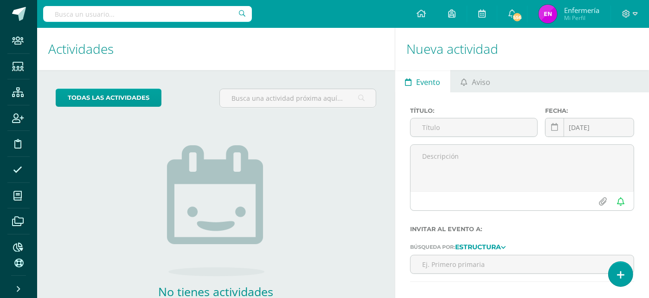
click at [101, 13] on input "text" at bounding box center [147, 14] width 209 height 16
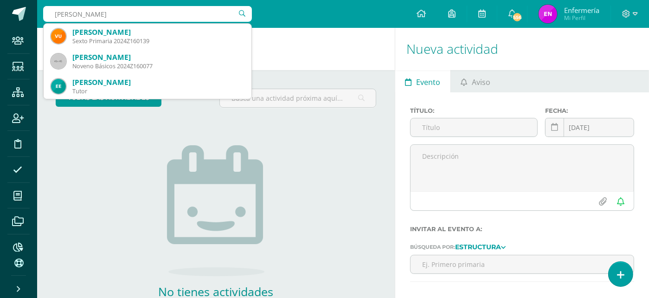
type input "valeria"
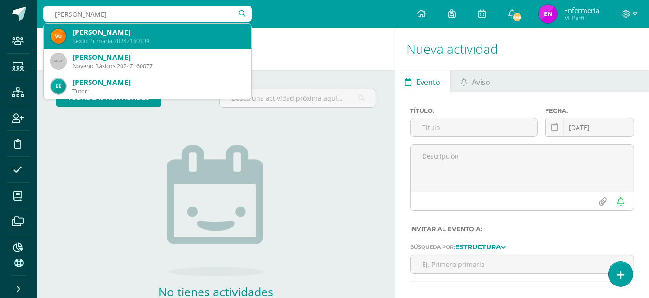
click at [91, 36] on div "Valeria Urzúa Baides" at bounding box center [158, 32] width 172 height 10
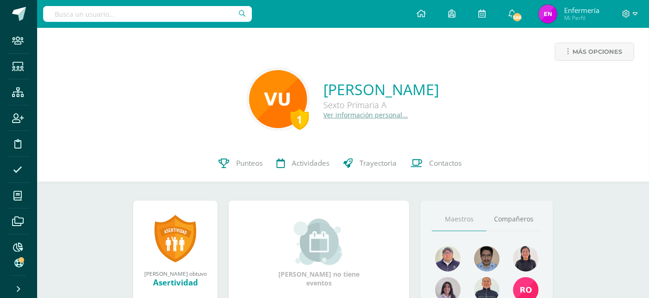
click at [342, 116] on link "Ver información personal..." at bounding box center [366, 114] width 84 height 9
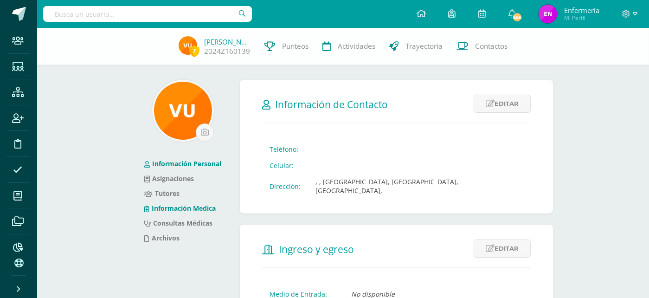
click at [191, 208] on link "Información Medica" at bounding box center [179, 208] width 71 height 9
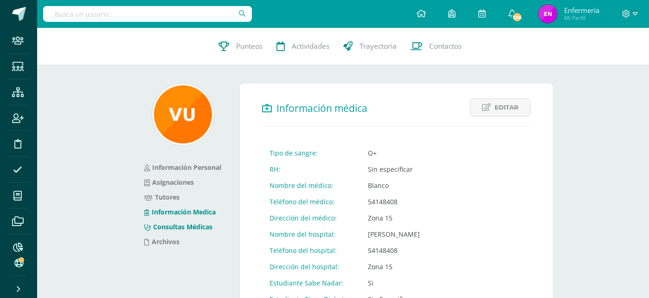
click at [205, 226] on link "Consultas Médicas" at bounding box center [178, 226] width 68 height 9
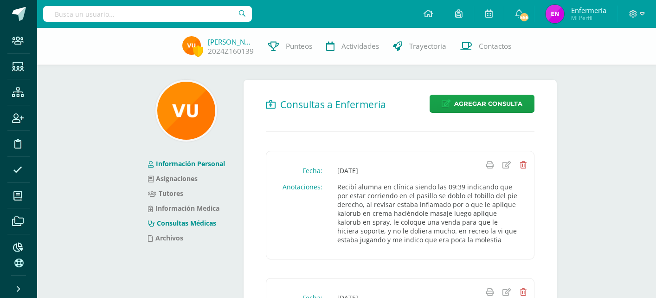
click at [200, 165] on link "Información Personal" at bounding box center [186, 163] width 77 height 9
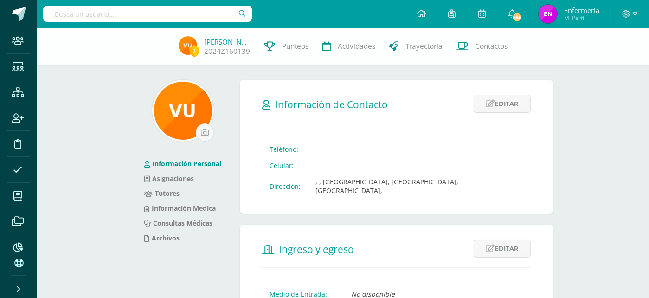
click at [184, 163] on link "Información Personal" at bounding box center [182, 163] width 77 height 9
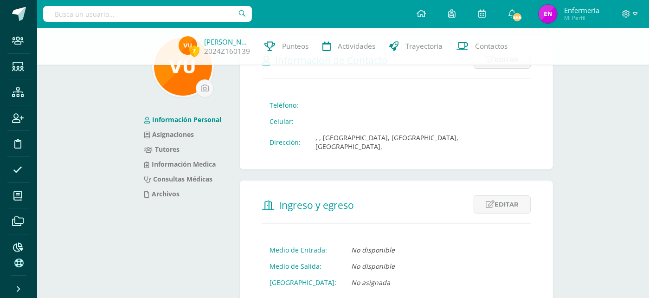
scroll to position [46, 0]
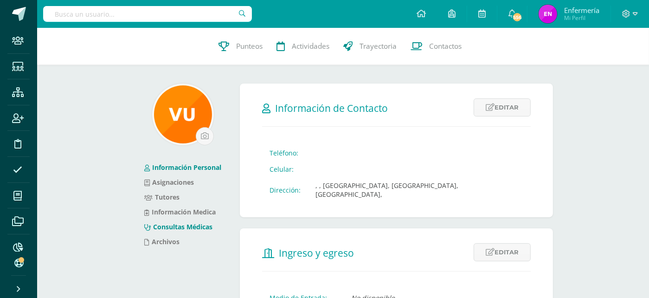
click at [192, 227] on link "Consultas Médicas" at bounding box center [178, 226] width 68 height 9
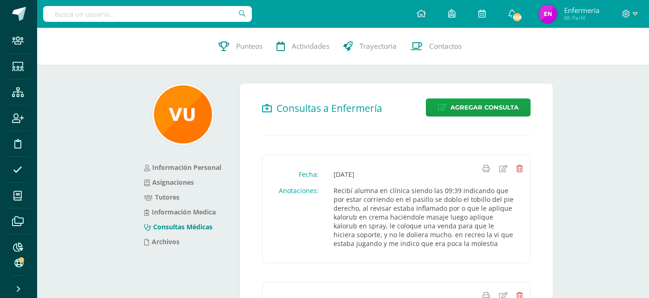
click at [198, 227] on link "Consultas Médicas" at bounding box center [178, 226] width 68 height 9
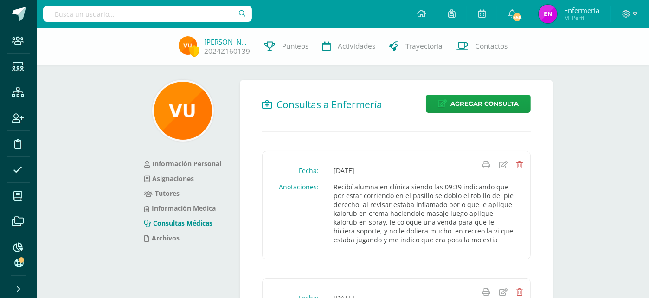
click at [146, 10] on input "text" at bounding box center [147, 14] width 209 height 16
type input "..."
click at [193, 9] on input "text" at bounding box center [147, 14] width 209 height 16
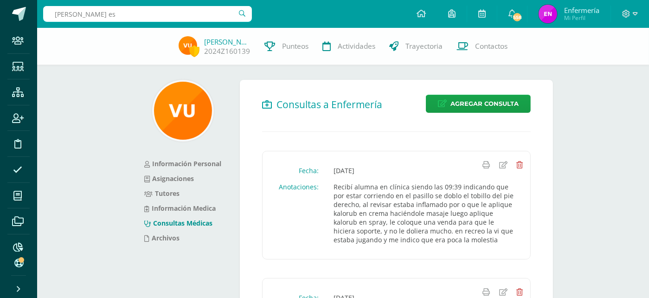
click at [207, 17] on input "sebastian es" at bounding box center [147, 14] width 209 height 16
click at [134, 12] on input "sebastian es" at bounding box center [147, 14] width 209 height 16
drag, startPoint x: 202, startPoint y: 21, endPoint x: 209, endPoint y: 25, distance: 8.0
click at [205, 21] on input "sebastian es" at bounding box center [147, 14] width 209 height 16
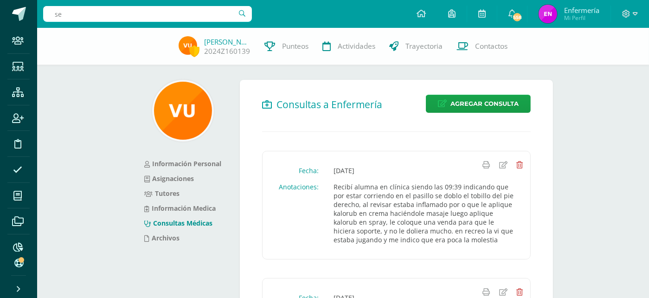
type input "..."
click at [66, 10] on input "text" at bounding box center [147, 14] width 209 height 16
click at [84, 13] on input "SEbastian estrada" at bounding box center [147, 14] width 209 height 16
click at [242, 13] on input "SEbastian estrada" at bounding box center [147, 14] width 209 height 16
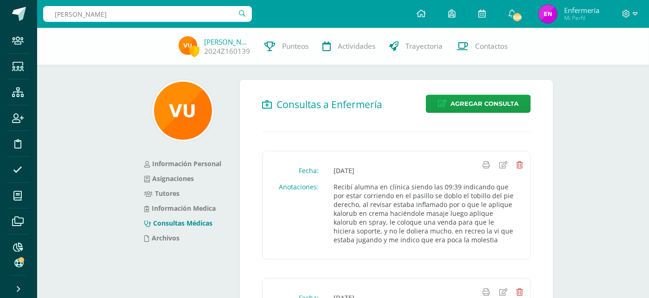
click at [241, 14] on input "SEbastian estrada" at bounding box center [147, 14] width 209 height 16
click at [241, 15] on input "SEbastian estrada" at bounding box center [147, 14] width 209 height 16
click at [234, 15] on input "SEbastian estrada" at bounding box center [147, 14] width 209 height 16
click at [240, 13] on input "SEbastian estrada" at bounding box center [147, 14] width 209 height 16
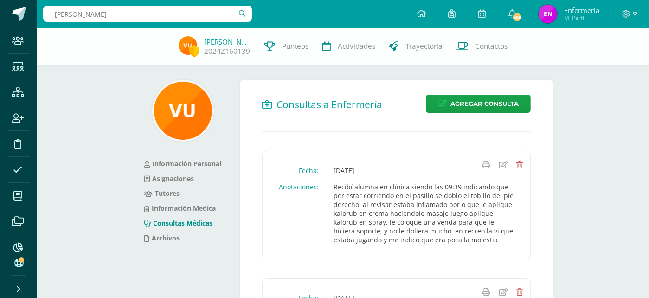
scroll to position [0, 0]
drag, startPoint x: 85, startPoint y: 143, endPoint x: 94, endPoint y: 141, distance: 9.0
click at [115, 13] on input "SEbastian estrada" at bounding box center [147, 14] width 209 height 16
type input "sebastian ..."
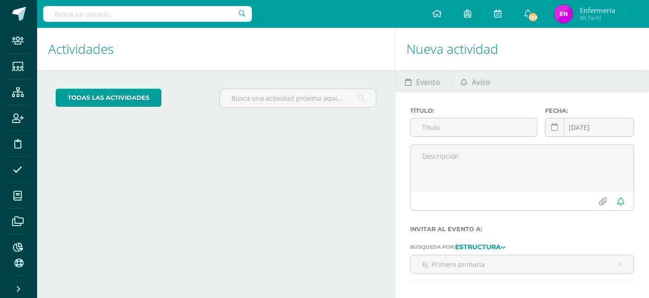
click at [105, 10] on input "text" at bounding box center [147, 14] width 209 height 16
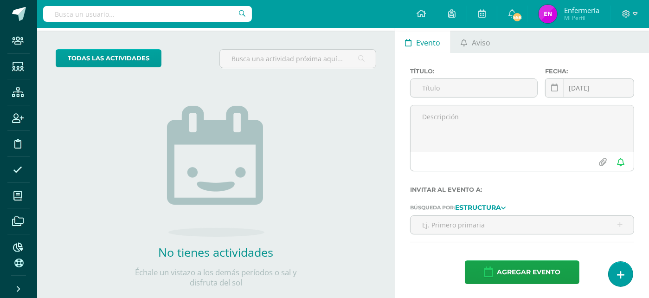
click at [103, 13] on input "text" at bounding box center [147, 14] width 209 height 16
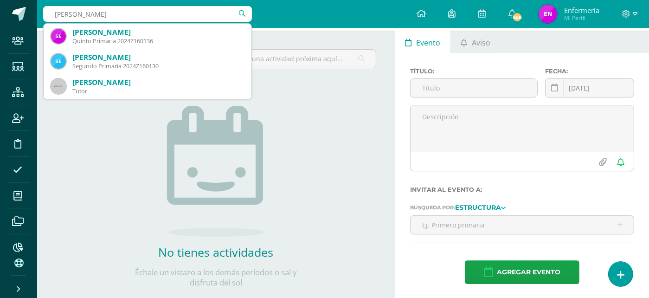
type input "sebastian estrada"
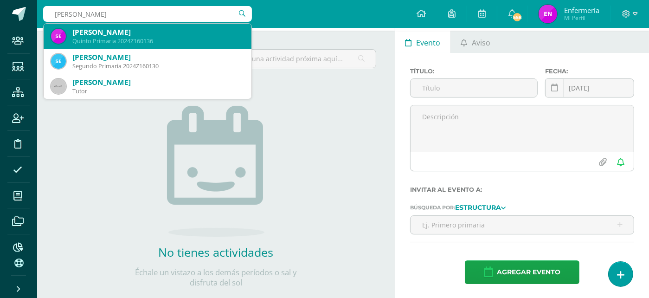
click at [86, 39] on div "Quinto Primaria 2024Z160136" at bounding box center [158, 41] width 172 height 8
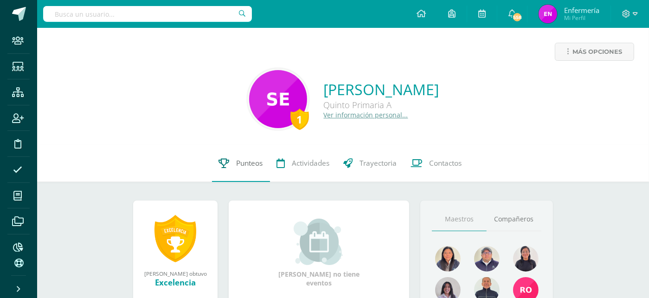
click at [242, 161] on span "Punteos" at bounding box center [249, 163] width 26 height 10
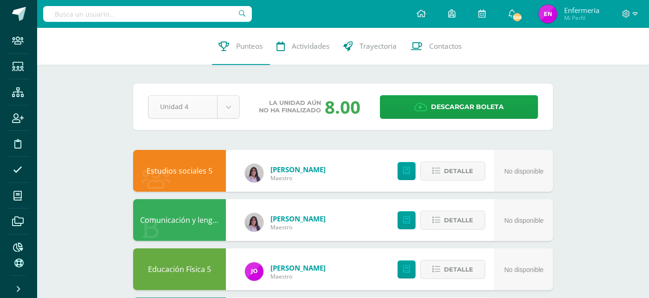
select select "Unidad 3"
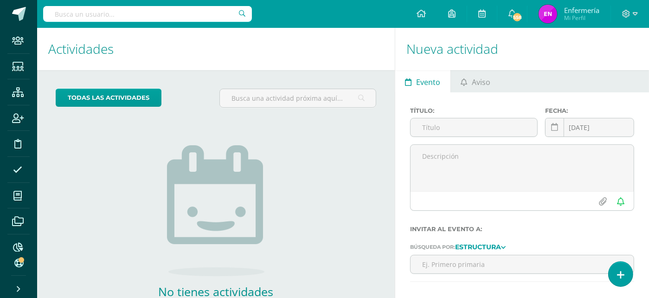
click at [125, 13] on input "text" at bounding box center [147, 14] width 209 height 16
type input "[PERSON_NAME]"
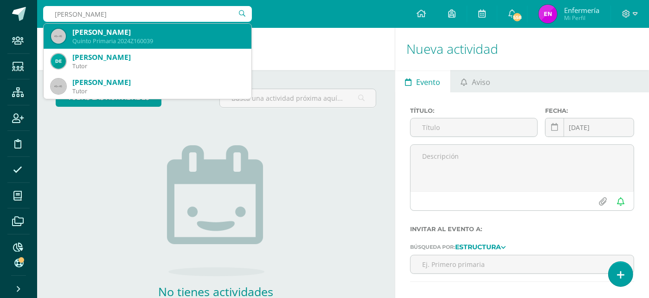
click at [141, 29] on div "[PERSON_NAME]" at bounding box center [158, 32] width 172 height 10
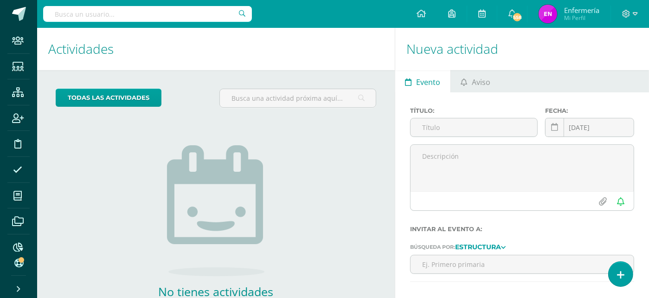
click at [141, 29] on h1 "Actividades" at bounding box center [215, 49] width 335 height 42
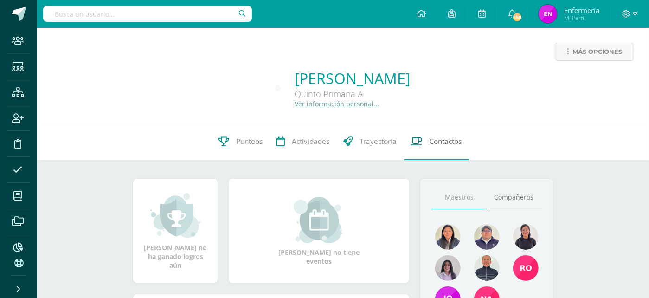
click at [453, 145] on span "Contactos" at bounding box center [445, 141] width 32 height 10
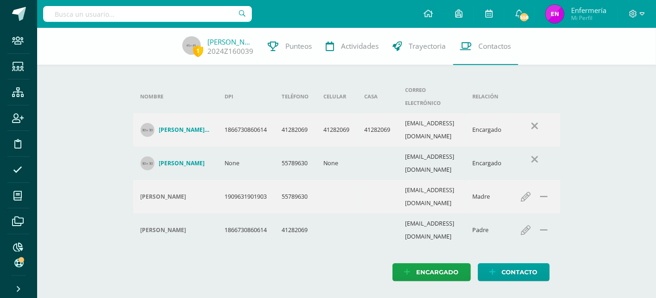
click at [133, 16] on input "text" at bounding box center [147, 14] width 209 height 16
click at [151, 14] on input "text" at bounding box center [147, 14] width 209 height 16
type input "kathia"
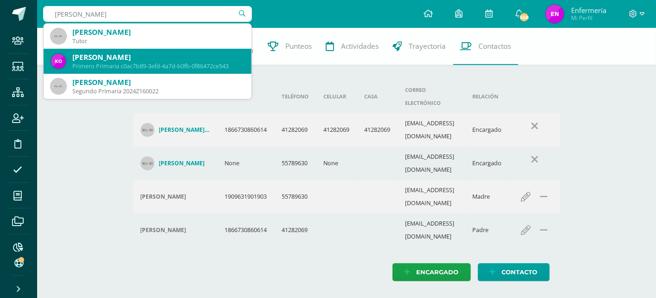
click at [128, 58] on div "Kathya Valentina Oliva Gómez" at bounding box center [158, 57] width 172 height 10
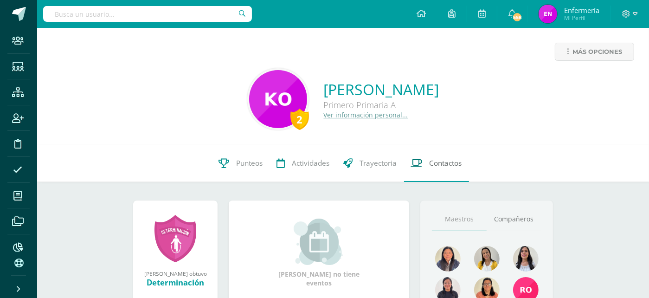
click at [443, 165] on span "Contactos" at bounding box center [445, 163] width 32 height 10
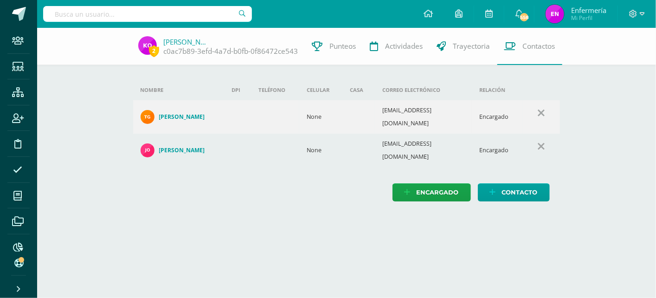
drag, startPoint x: 145, startPoint y: 16, endPoint x: 139, endPoint y: 15, distance: 6.2
click at [144, 16] on input "text" at bounding box center [147, 14] width 209 height 16
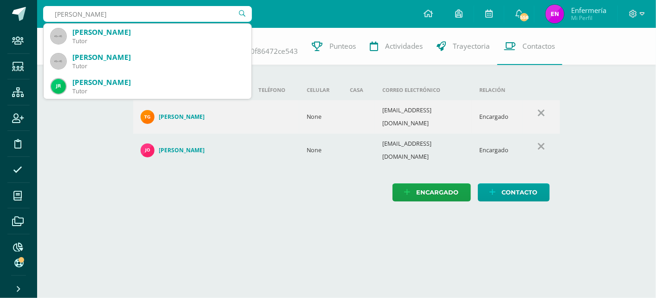
type input "[PERSON_NAME]"
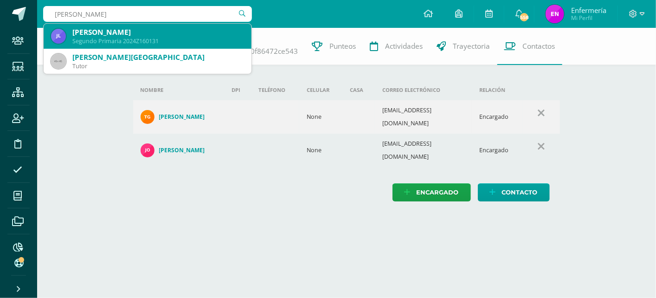
click at [126, 41] on div "Segundo Primaria 2024Z160131" at bounding box center [158, 41] width 172 height 8
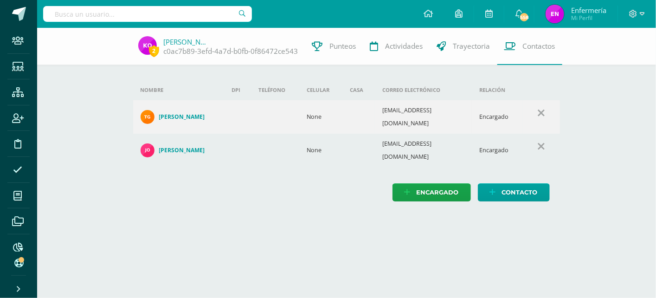
click at [126, 41] on div "2 [PERSON_NAME] c0ac7b89-3efd-4a7d-b0fb-0f86472ce543 Punteos Actividades Trayec…" at bounding box center [328, 46] width 656 height 37
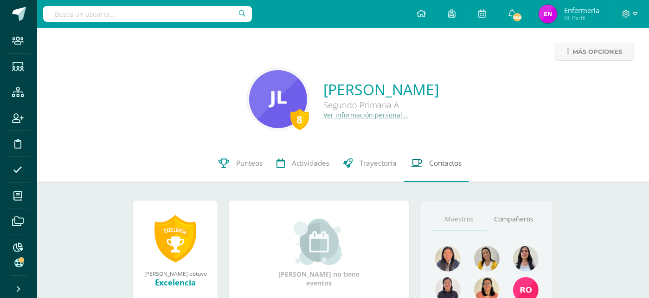
click at [449, 166] on span "Contactos" at bounding box center [445, 163] width 32 height 10
